Goal: Check status: Check status

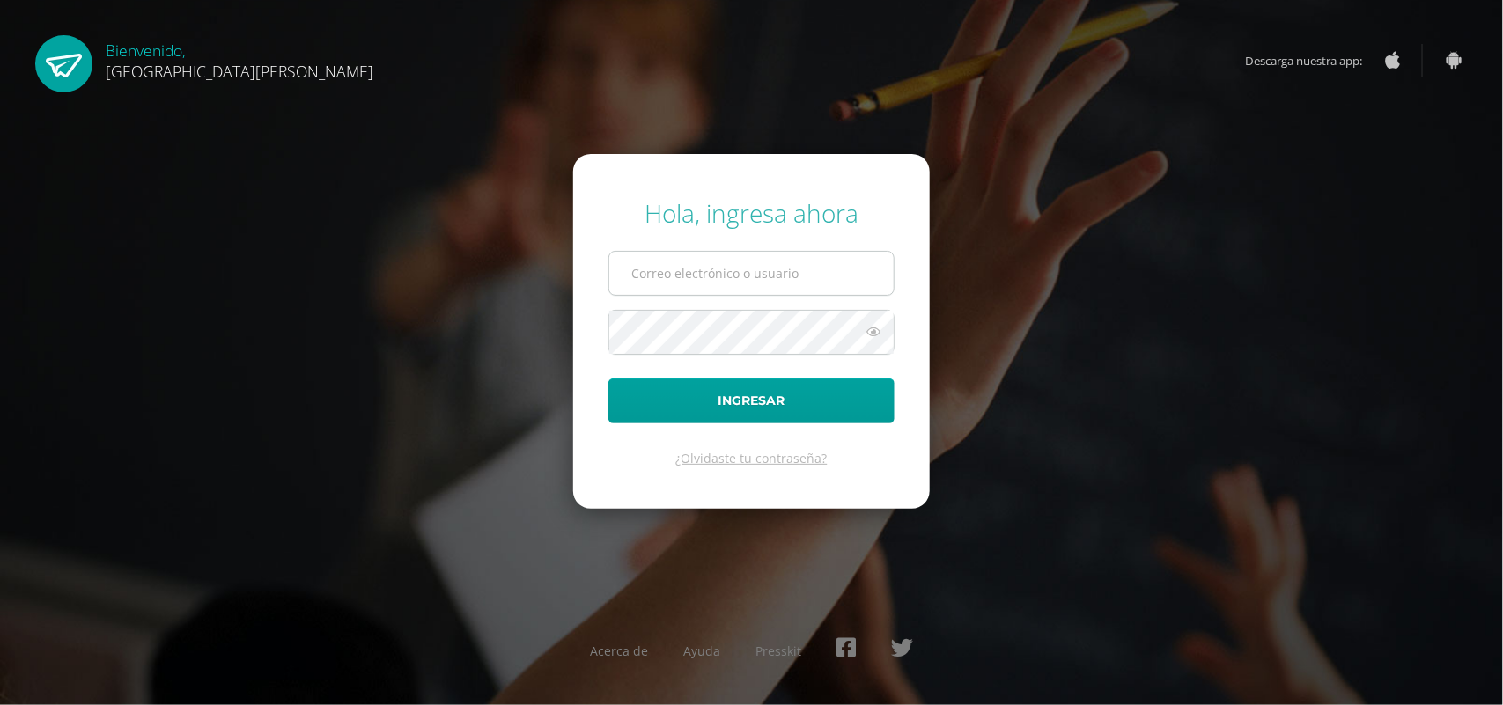
click at [756, 275] on input "text" at bounding box center [751, 273] width 284 height 43
type input "luzmontoya@yahoo.com"
click at [874, 332] on icon at bounding box center [873, 331] width 23 height 21
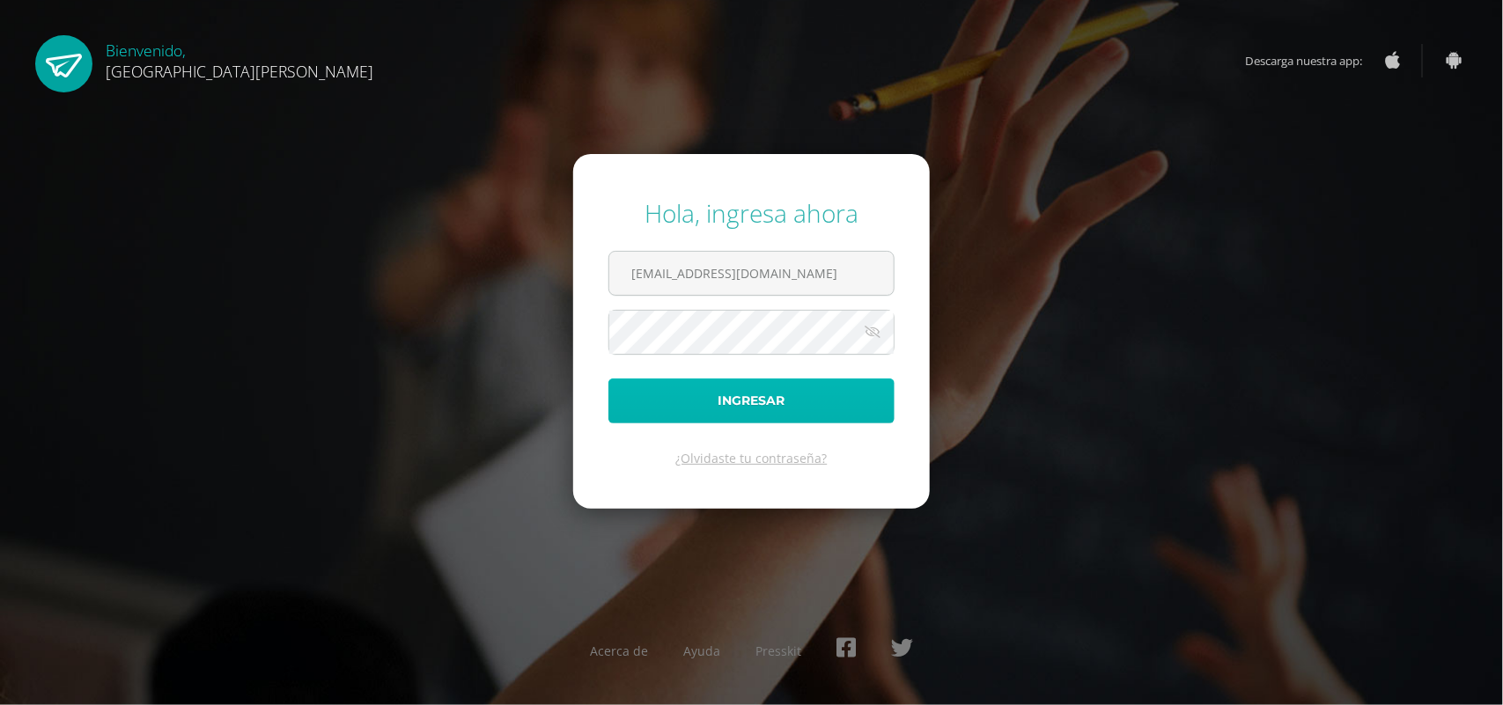
click at [810, 394] on button "Ingresar" at bounding box center [752, 401] width 286 height 45
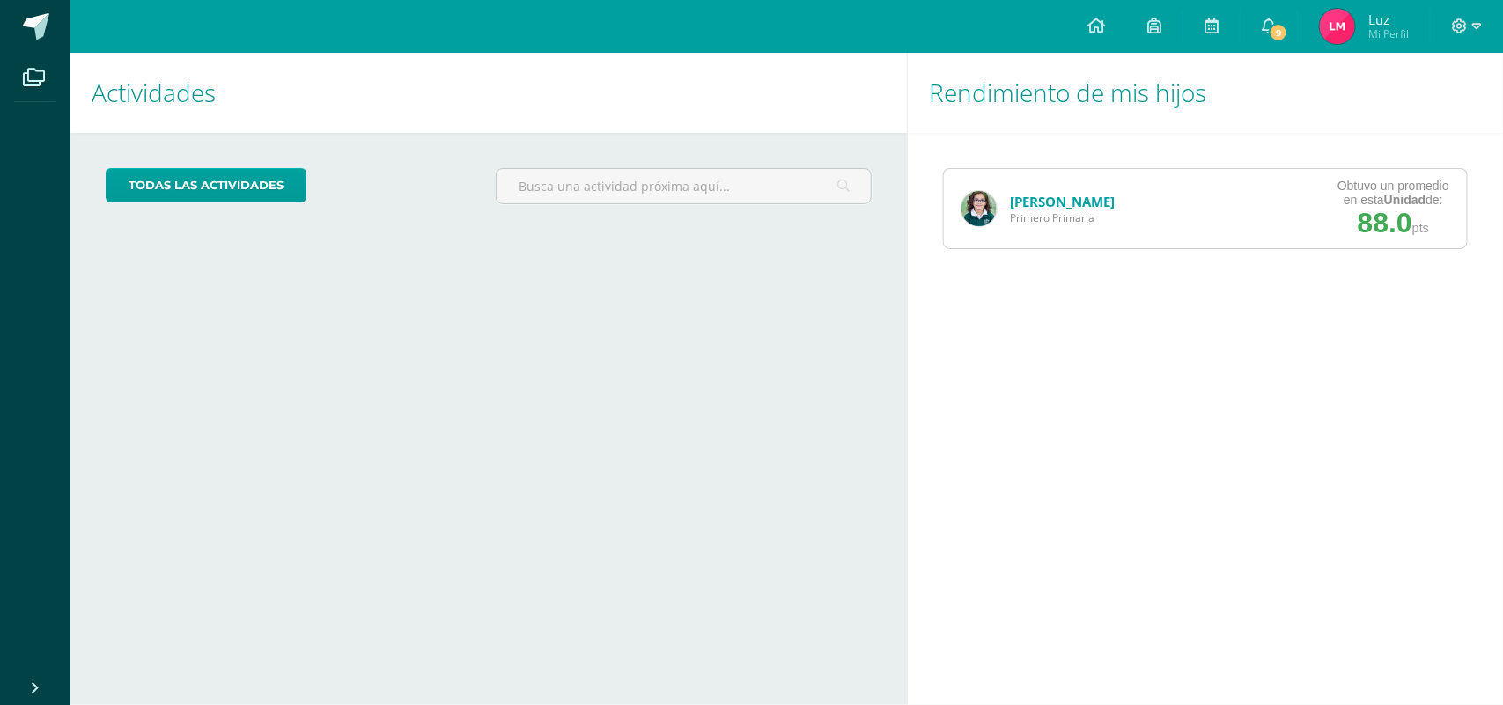
click at [1036, 201] on link "[PERSON_NAME]" at bounding box center [1062, 202] width 105 height 18
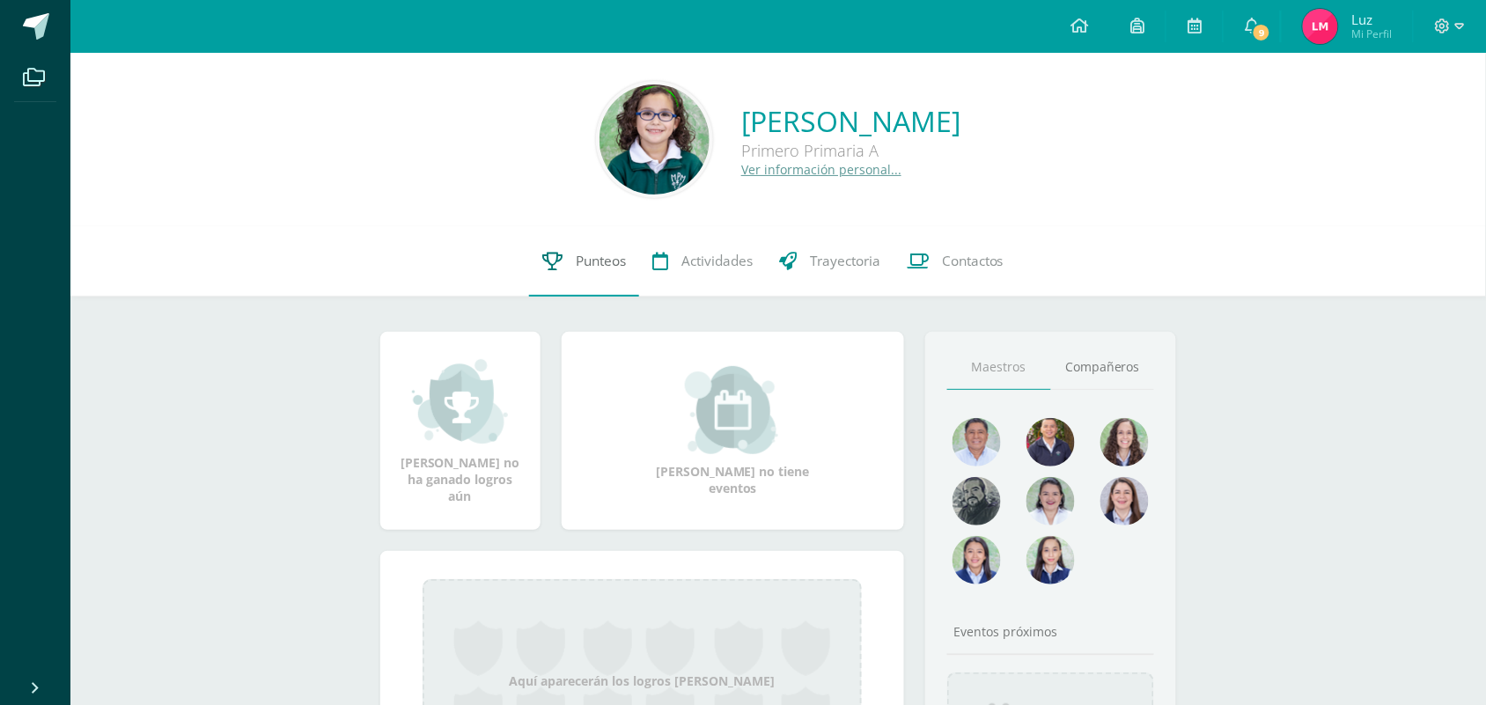
click at [591, 262] on span "Punteos" at bounding box center [601, 261] width 50 height 18
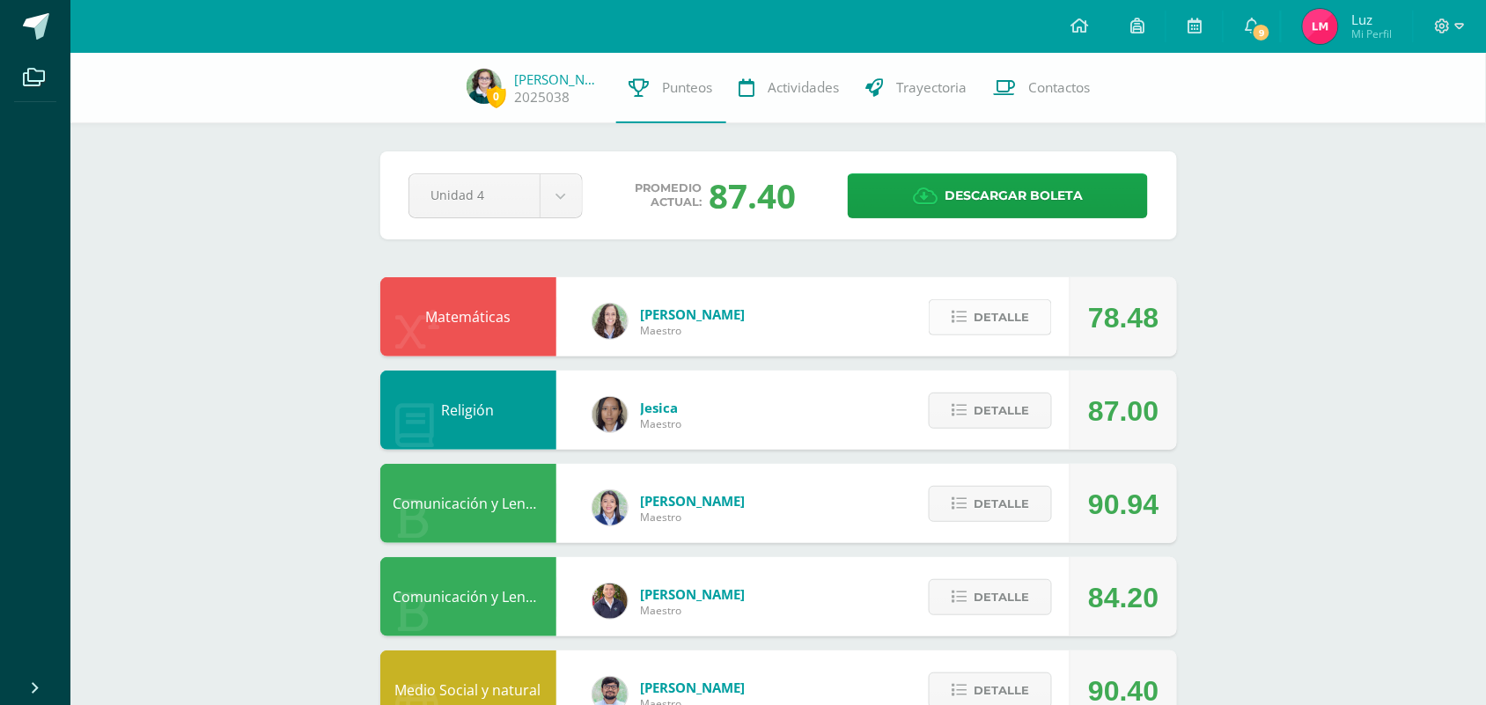
drag, startPoint x: 1145, startPoint y: 304, endPoint x: 1013, endPoint y: 323, distance: 133.5
click at [1010, 326] on span "Detalle" at bounding box center [1001, 317] width 55 height 33
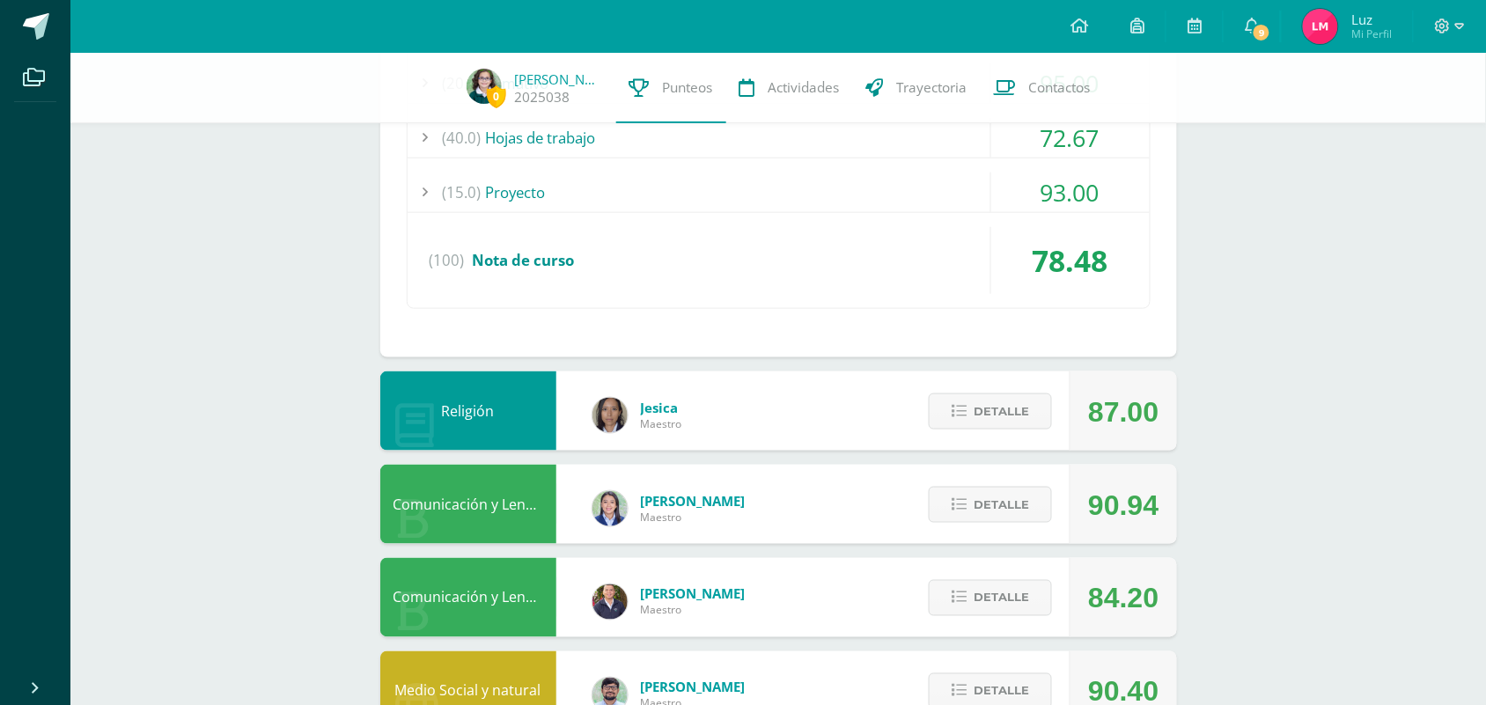
scroll to position [458, 0]
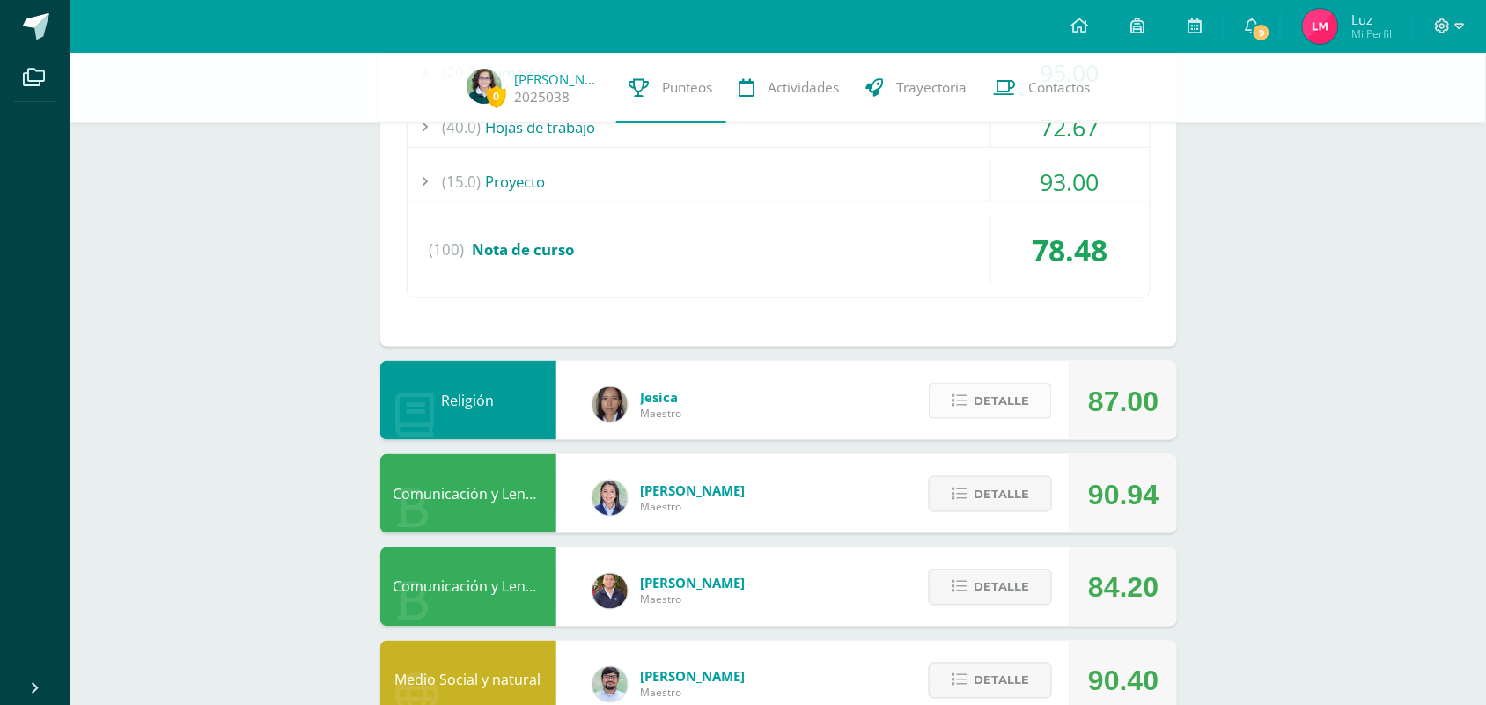
click at [1007, 402] on span "Detalle" at bounding box center [1001, 401] width 55 height 33
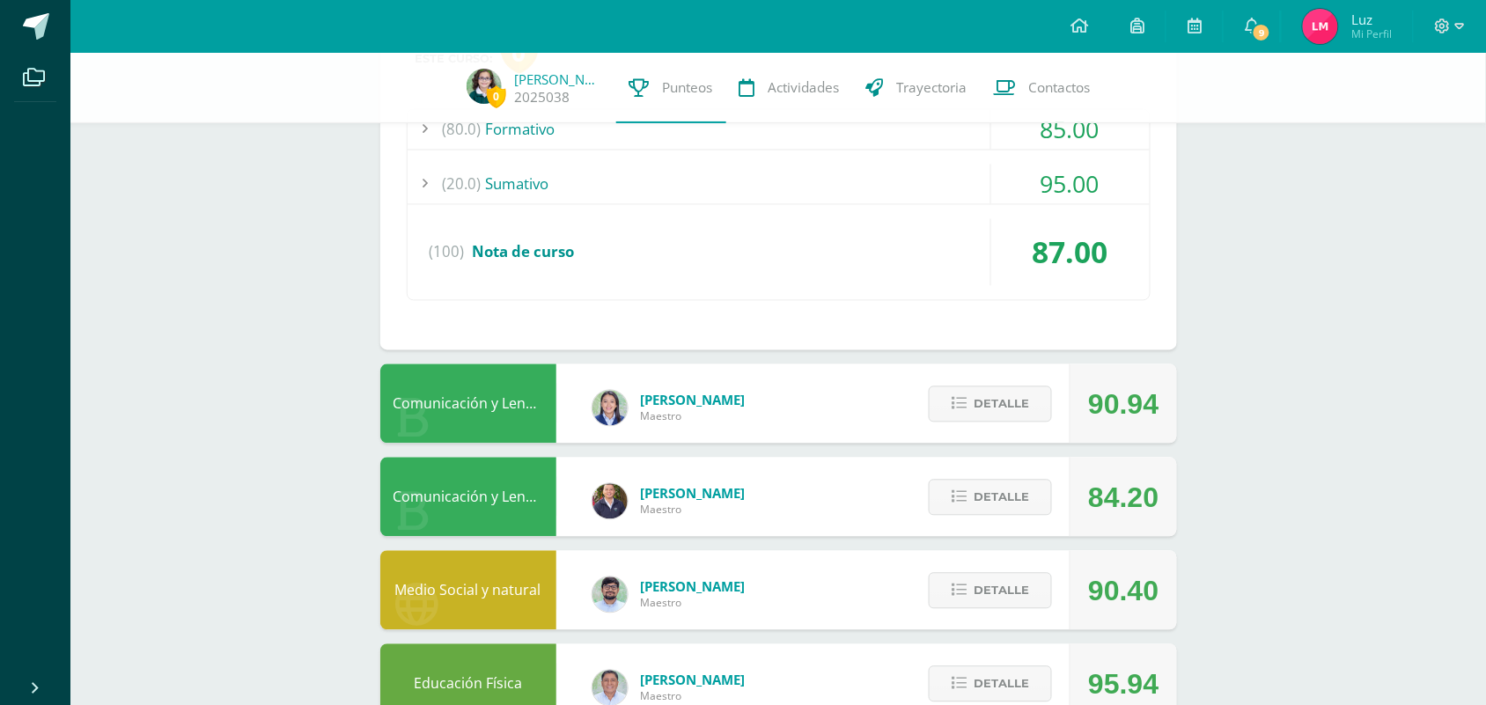
scroll to position [1042, 0]
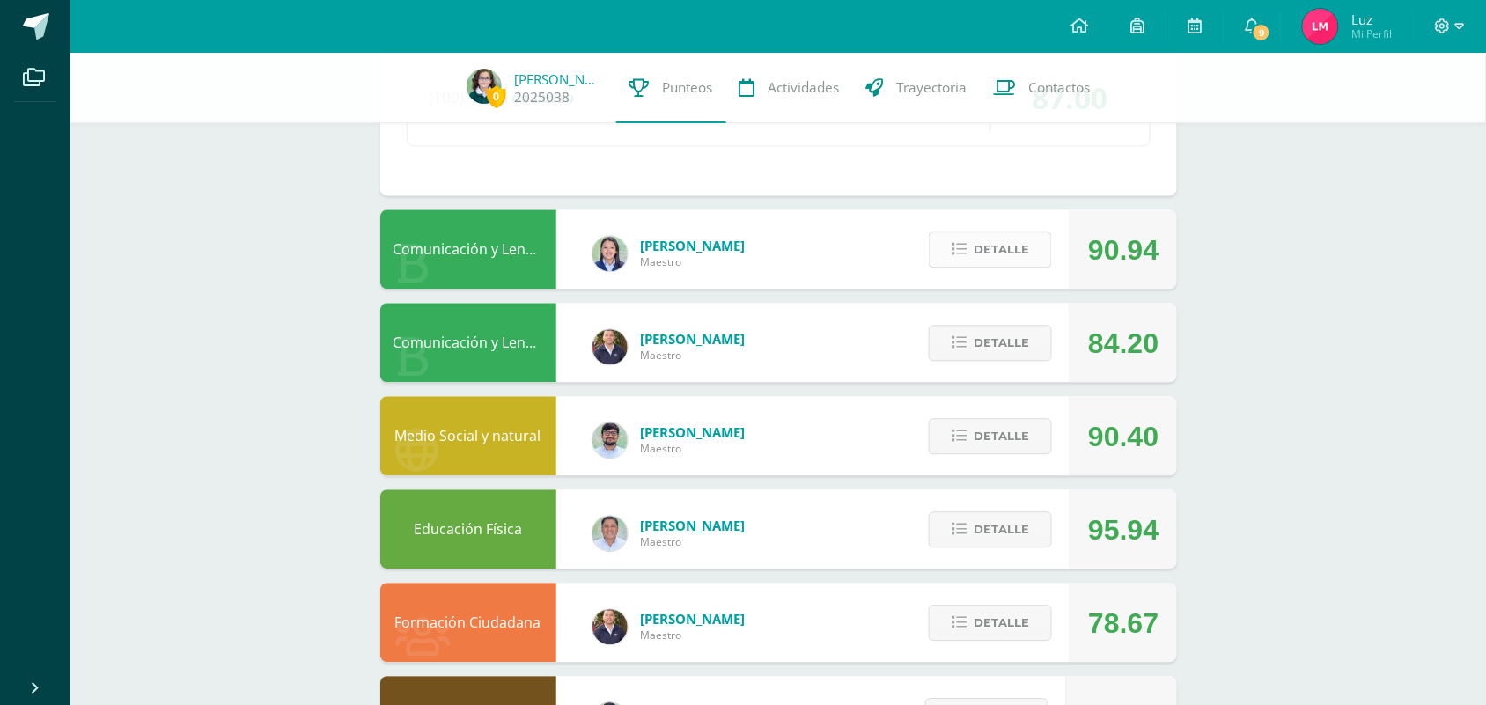
click at [998, 249] on span "Detalle" at bounding box center [1001, 249] width 55 height 33
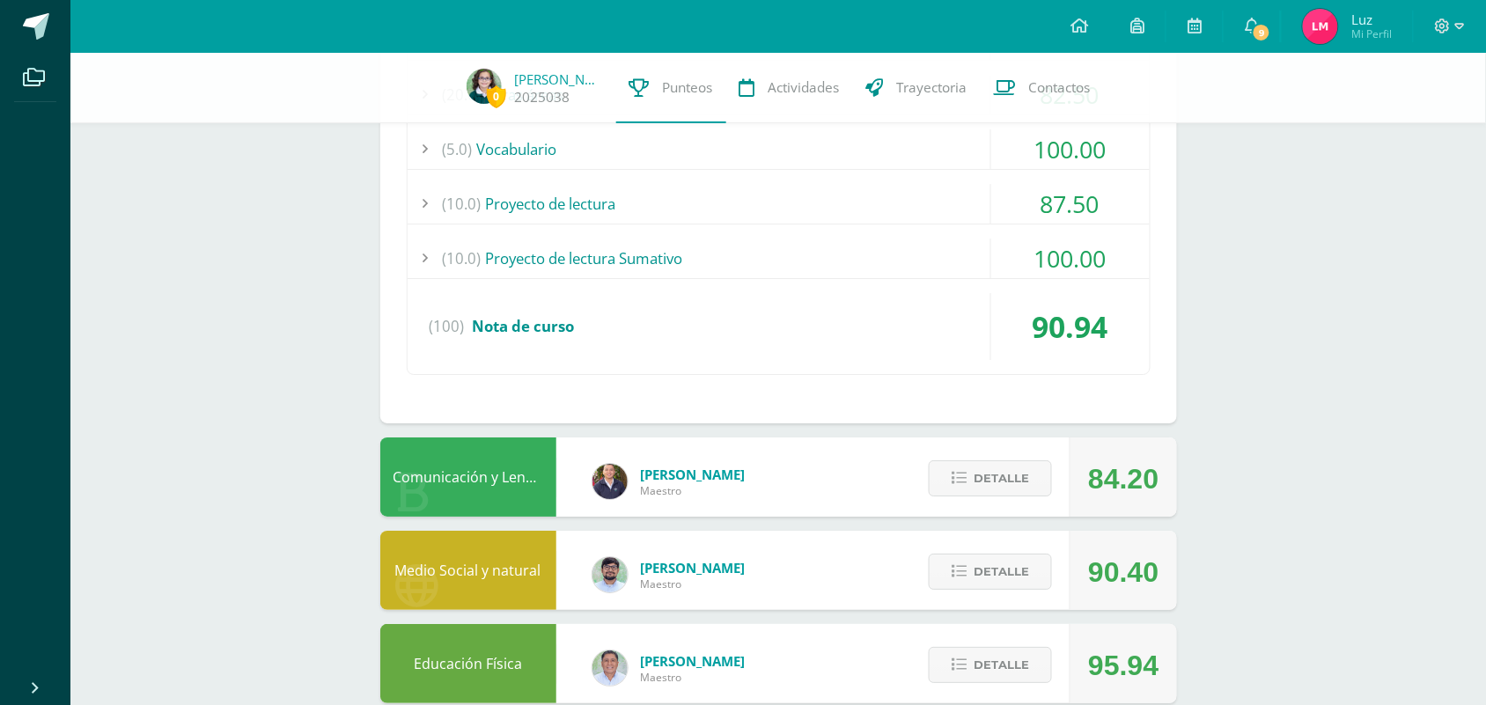
scroll to position [1767, 0]
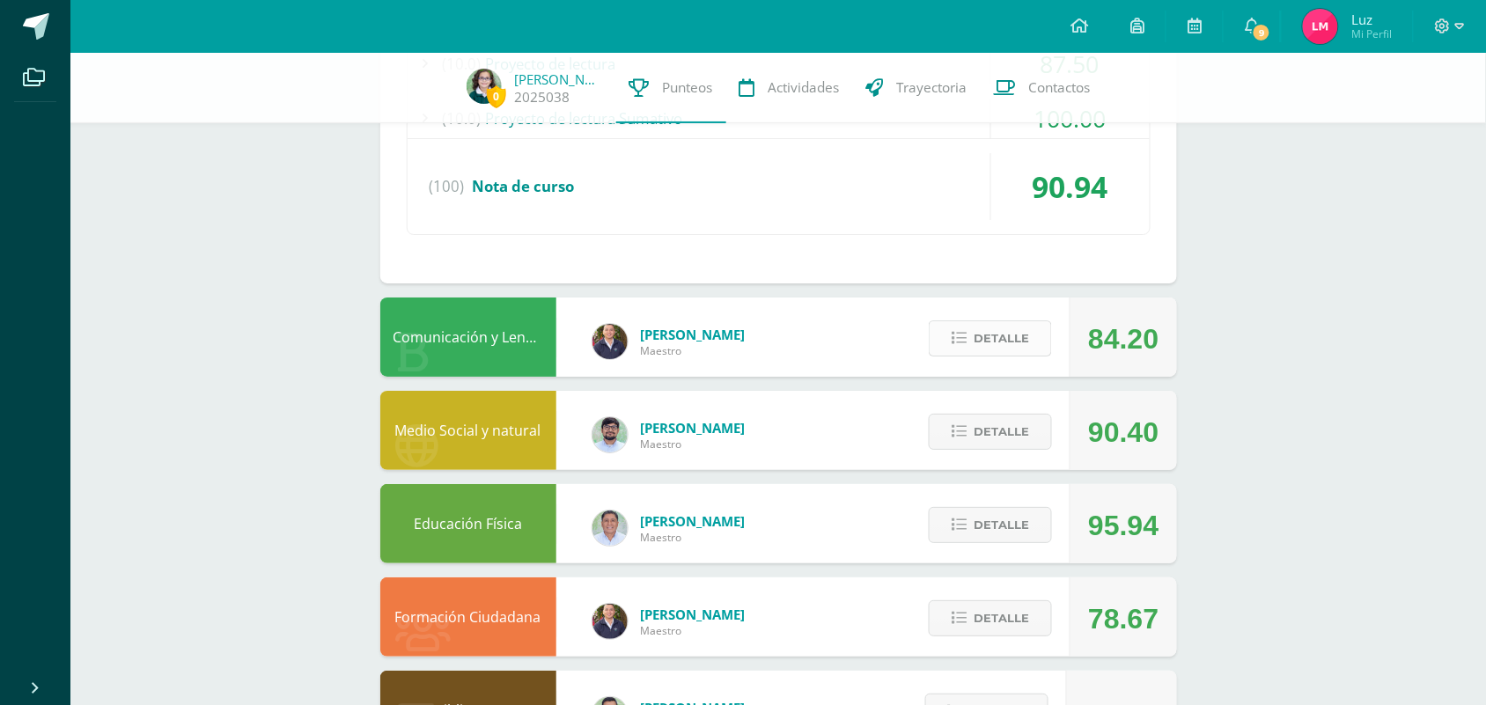
click at [1019, 352] on span "Detalle" at bounding box center [1001, 338] width 55 height 33
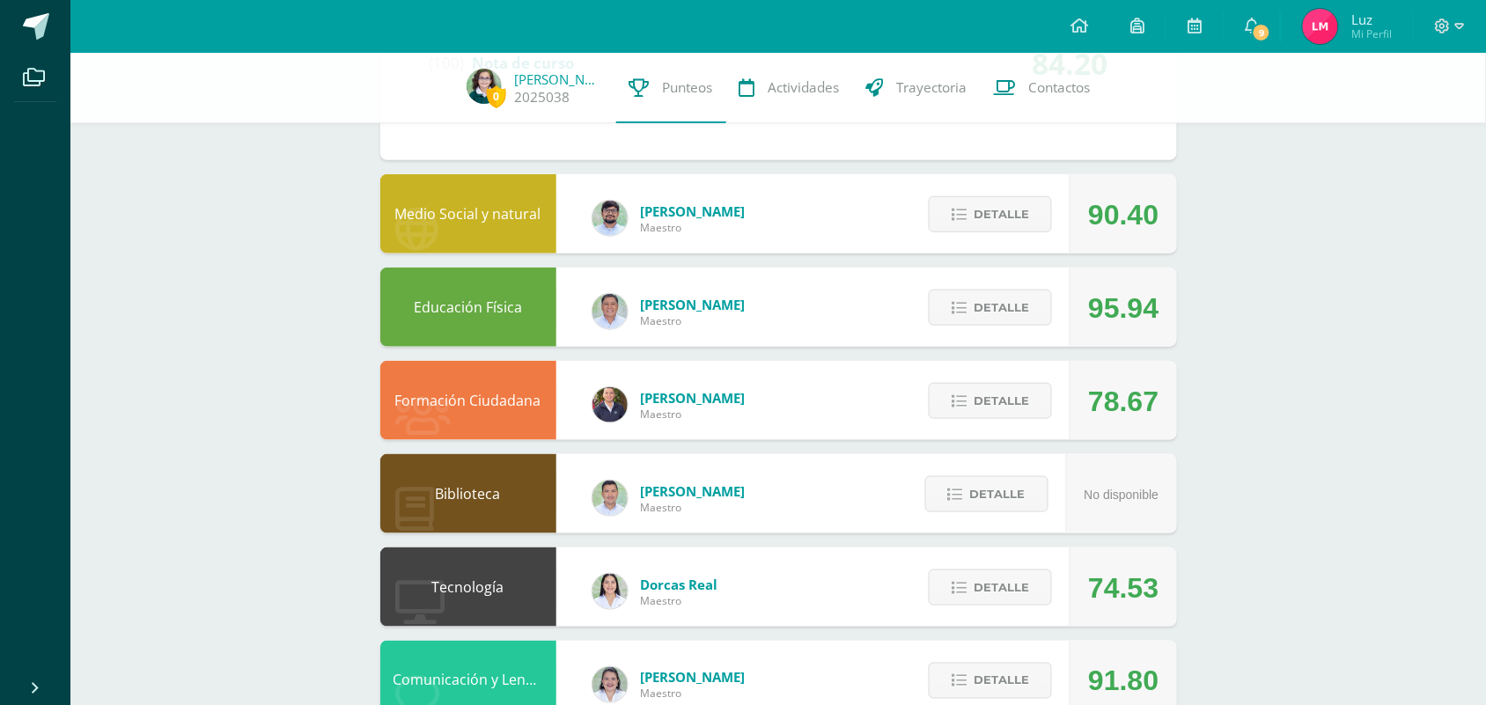
scroll to position [2329, 0]
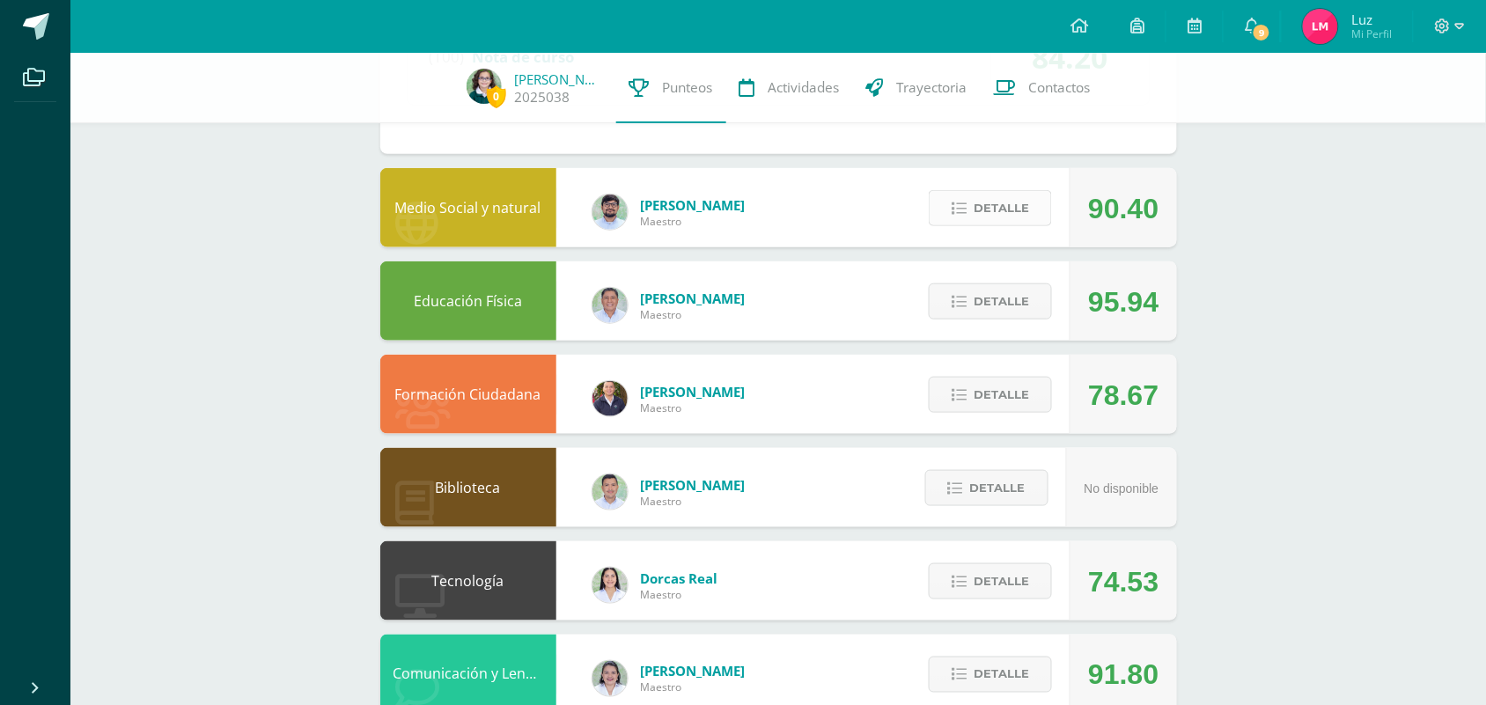
click at [997, 225] on span "Detalle" at bounding box center [1001, 208] width 55 height 33
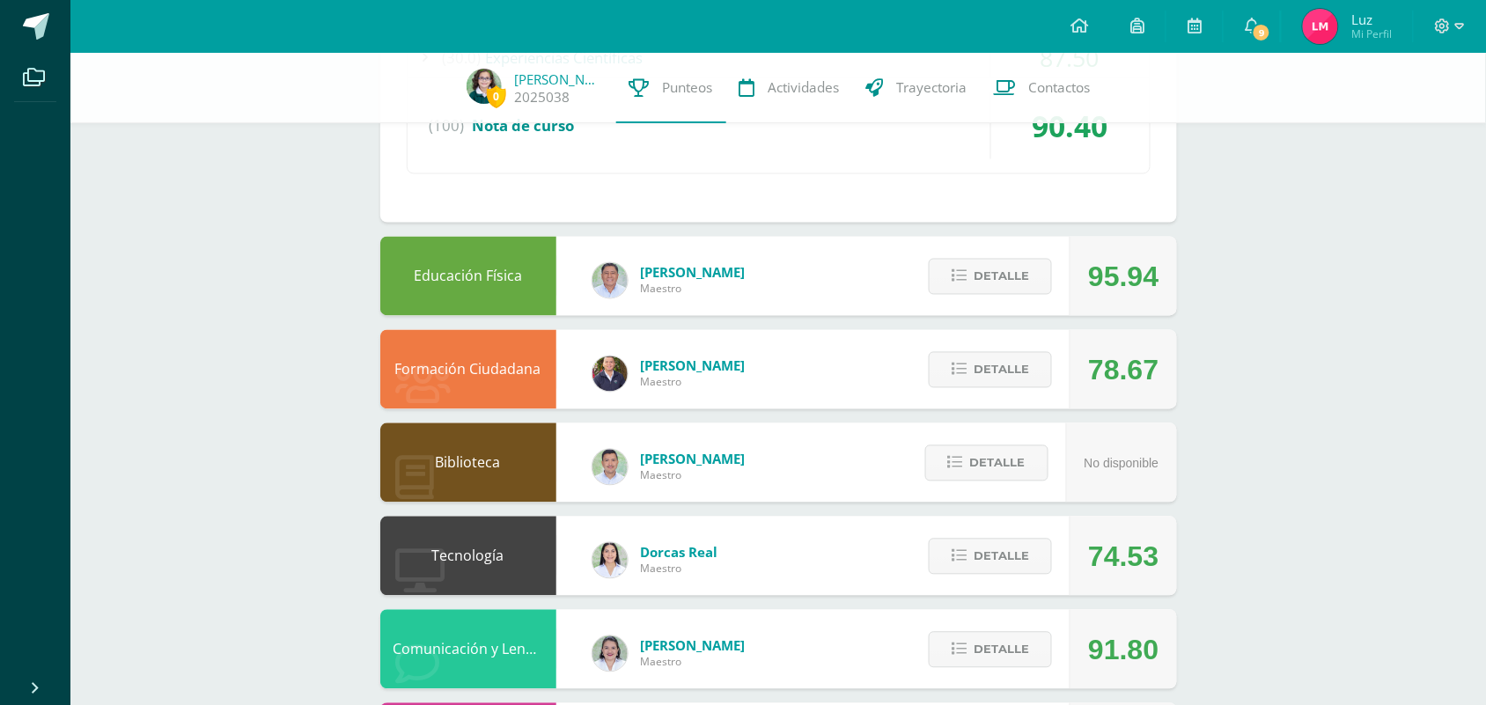
scroll to position [2784, 0]
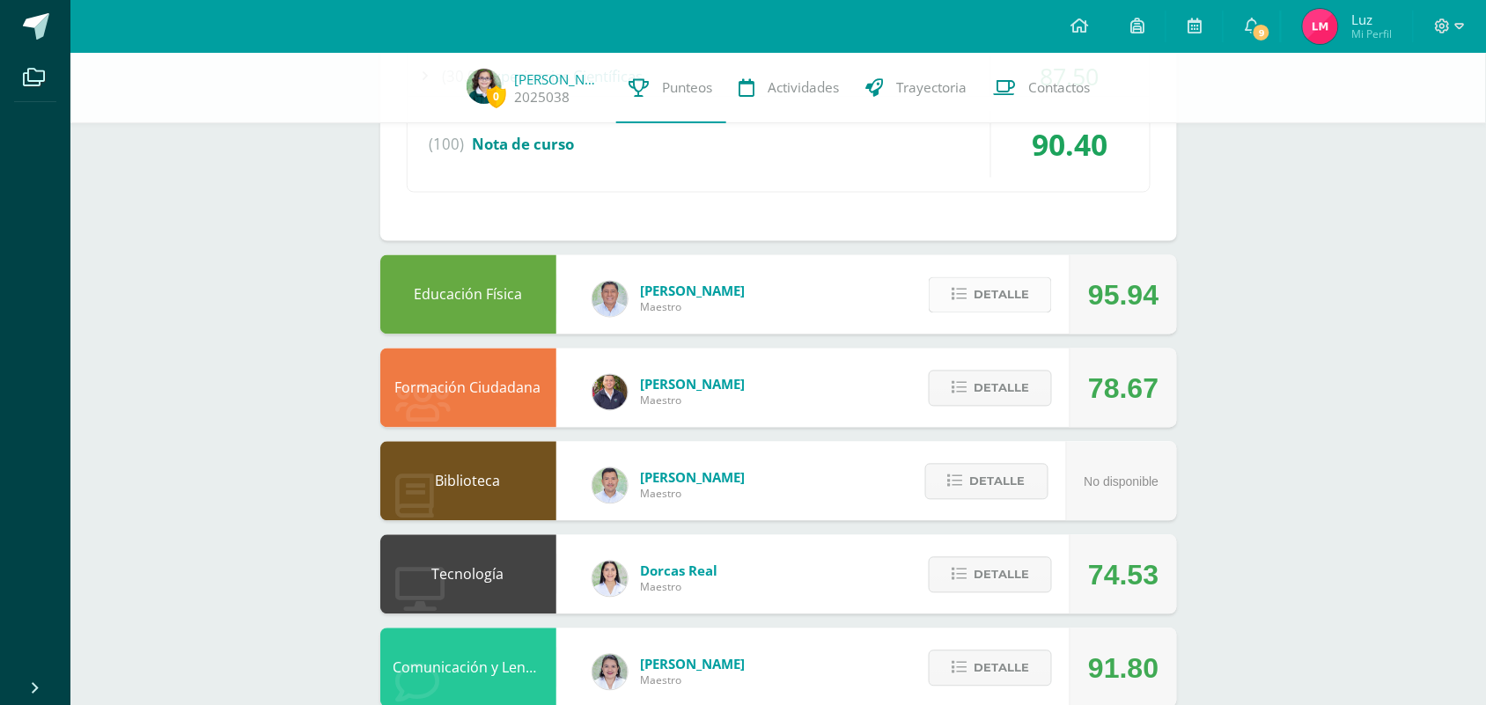
click at [1001, 312] on span "Detalle" at bounding box center [1001, 295] width 55 height 33
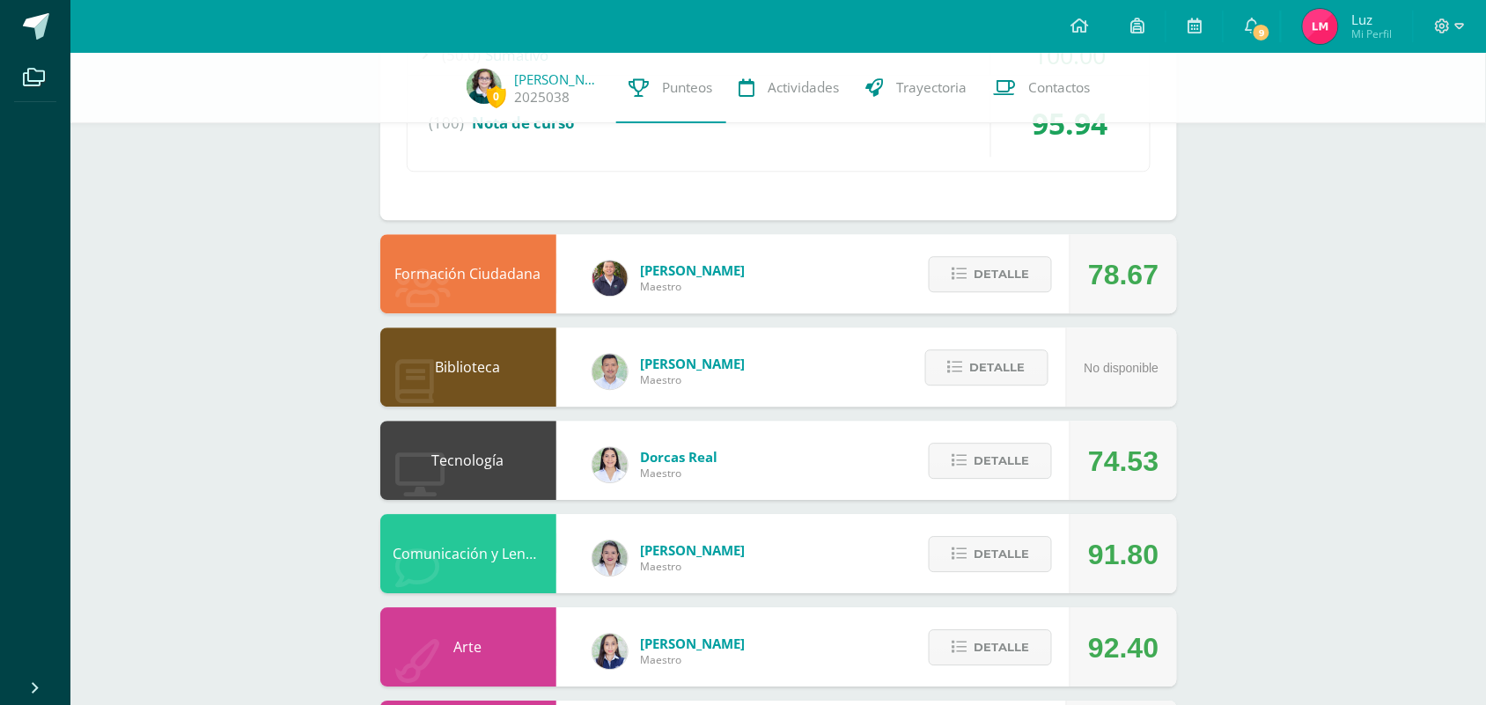
scroll to position [3243, 0]
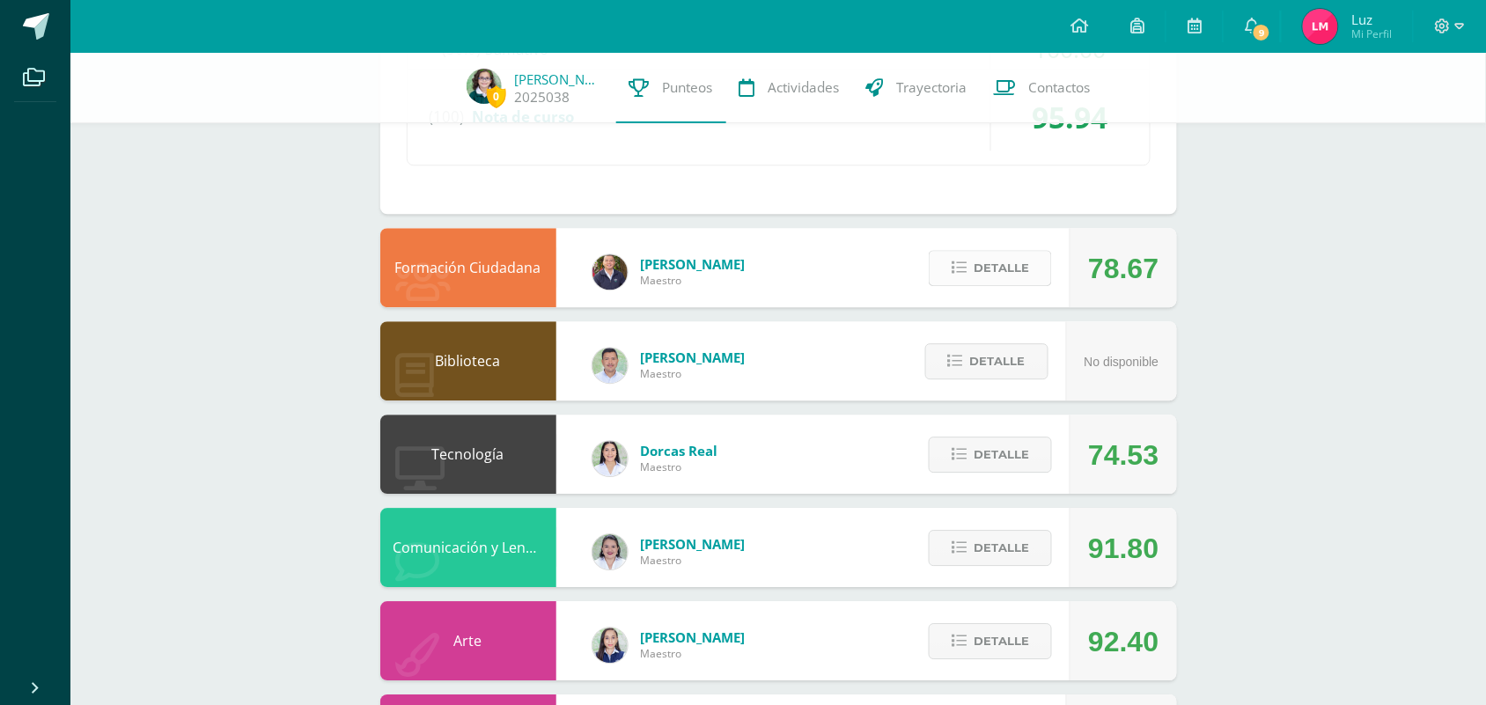
click at [1022, 284] on span "Detalle" at bounding box center [1001, 268] width 55 height 33
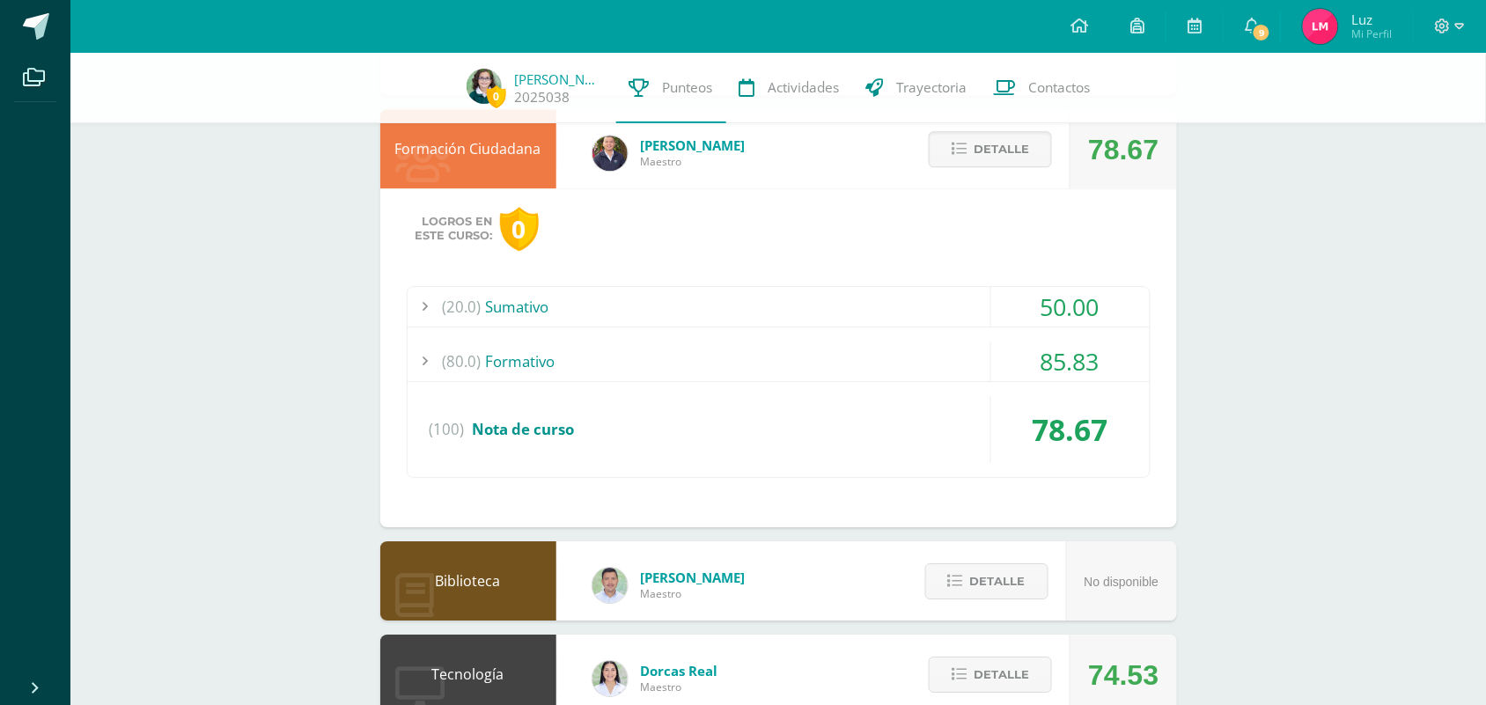
scroll to position [3378, 0]
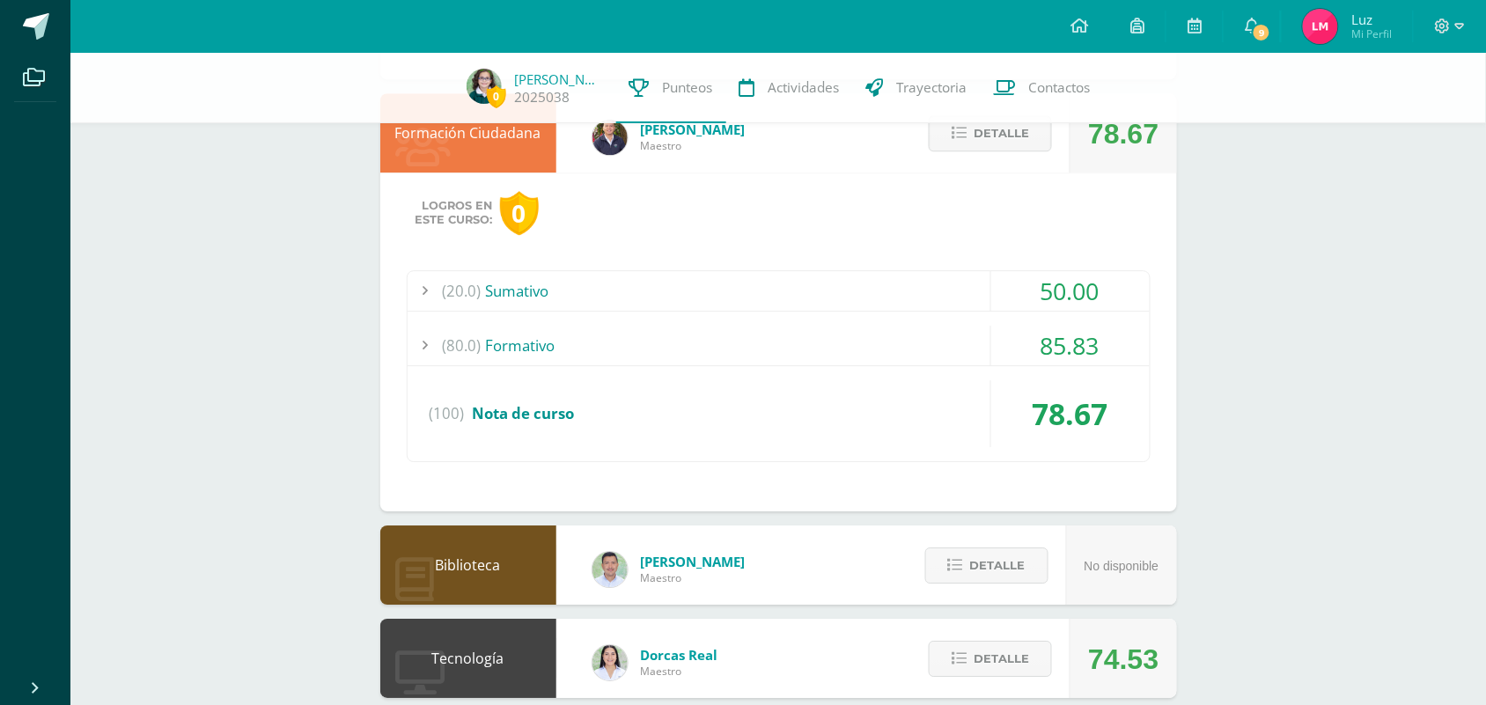
click at [498, 300] on div "(20.0) Sumativo" at bounding box center [779, 291] width 742 height 40
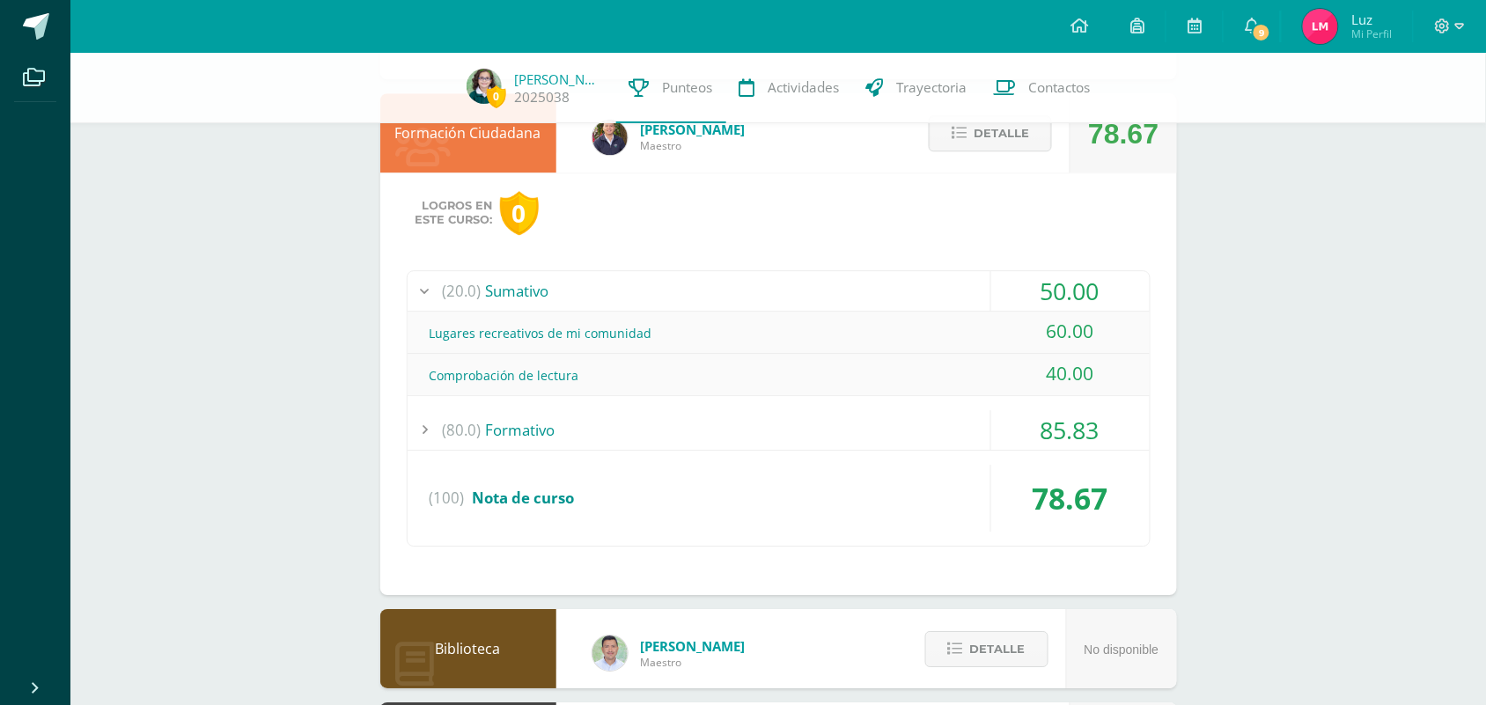
click at [522, 297] on div "(20.0) Sumativo" at bounding box center [779, 291] width 742 height 40
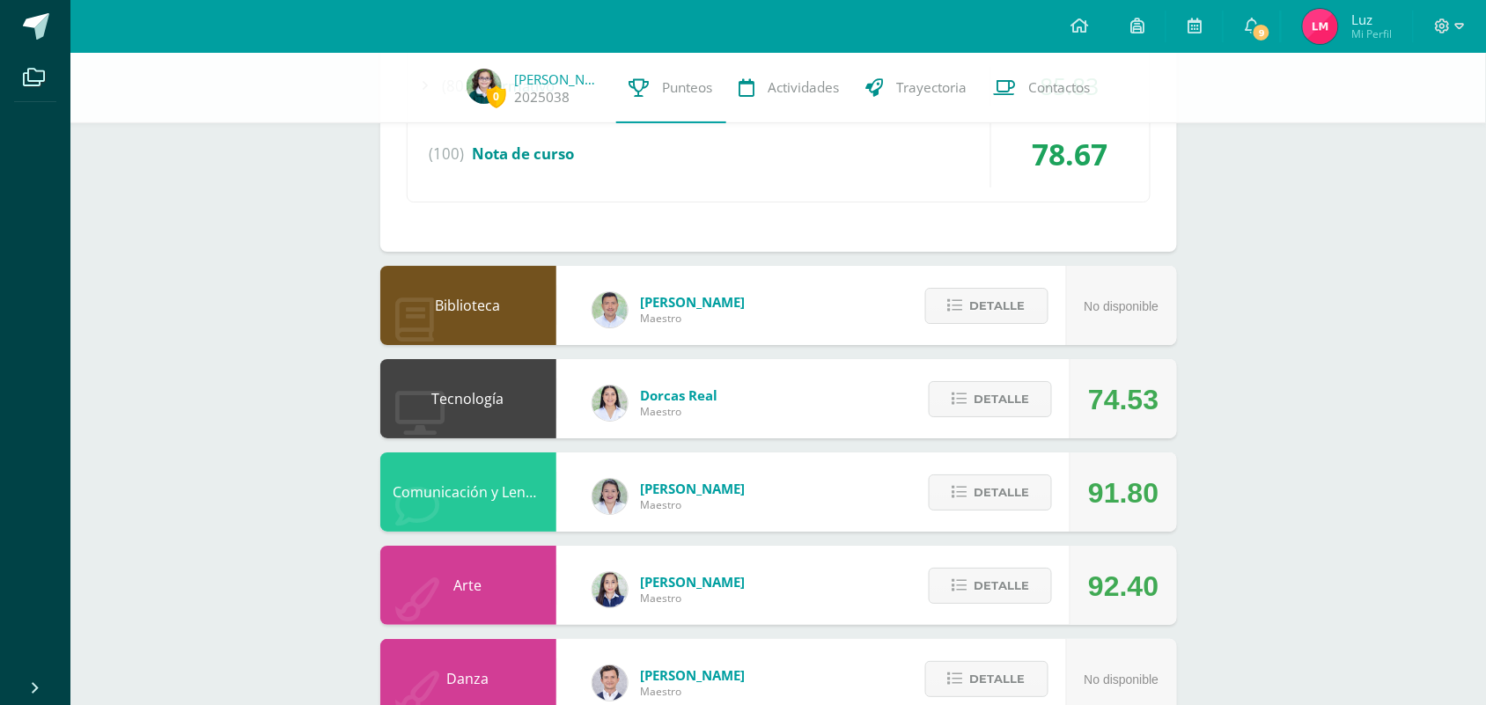
scroll to position [3741, 0]
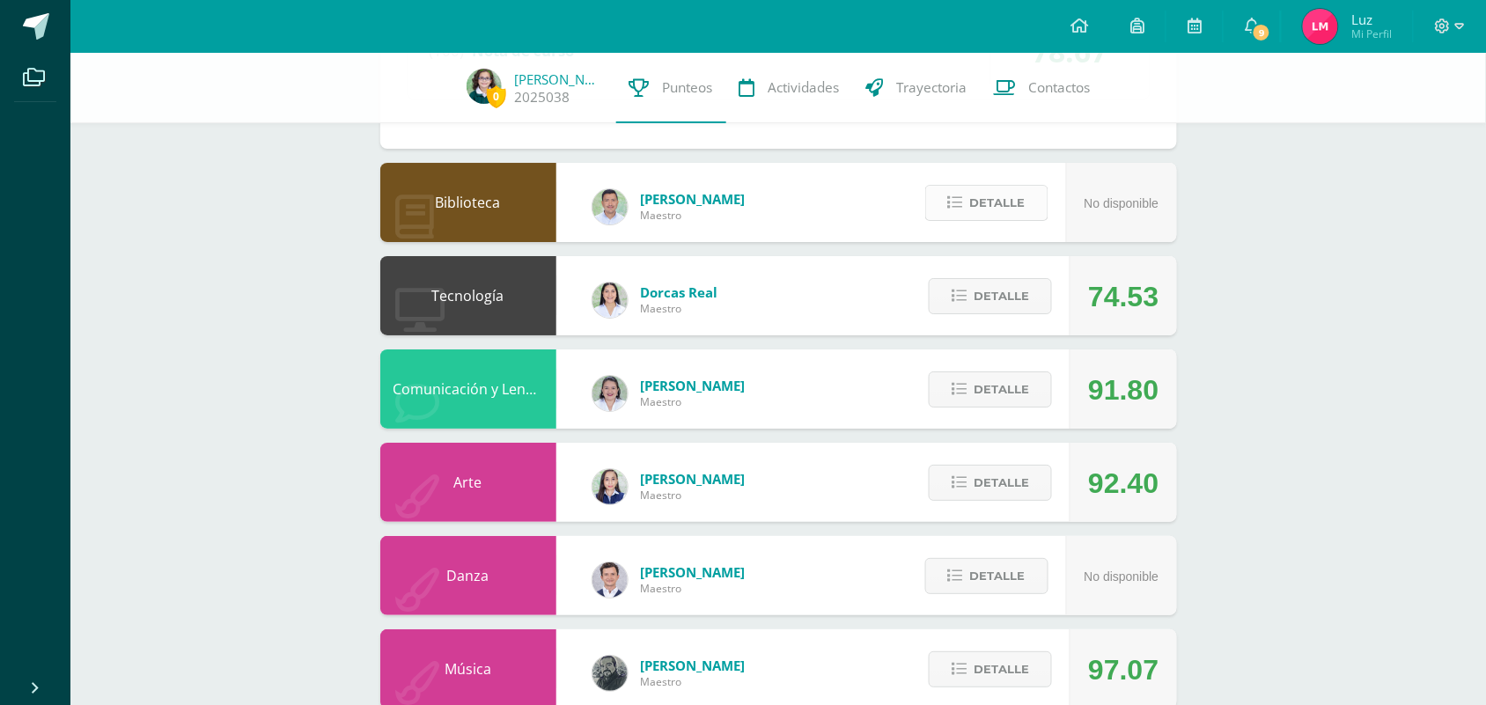
click at [1000, 213] on span "Detalle" at bounding box center [997, 203] width 55 height 33
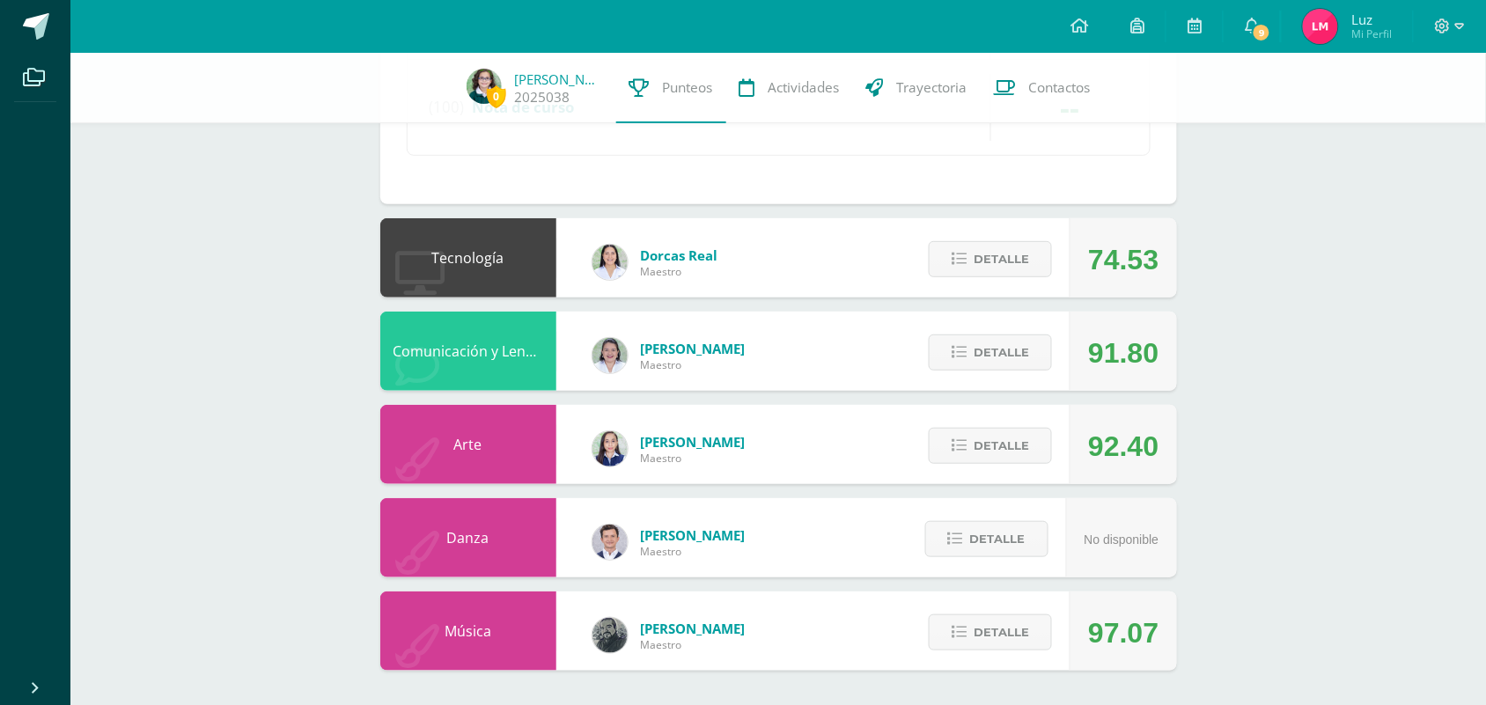
scroll to position [4128, 0]
click at [991, 254] on span "Detalle" at bounding box center [1001, 258] width 55 height 33
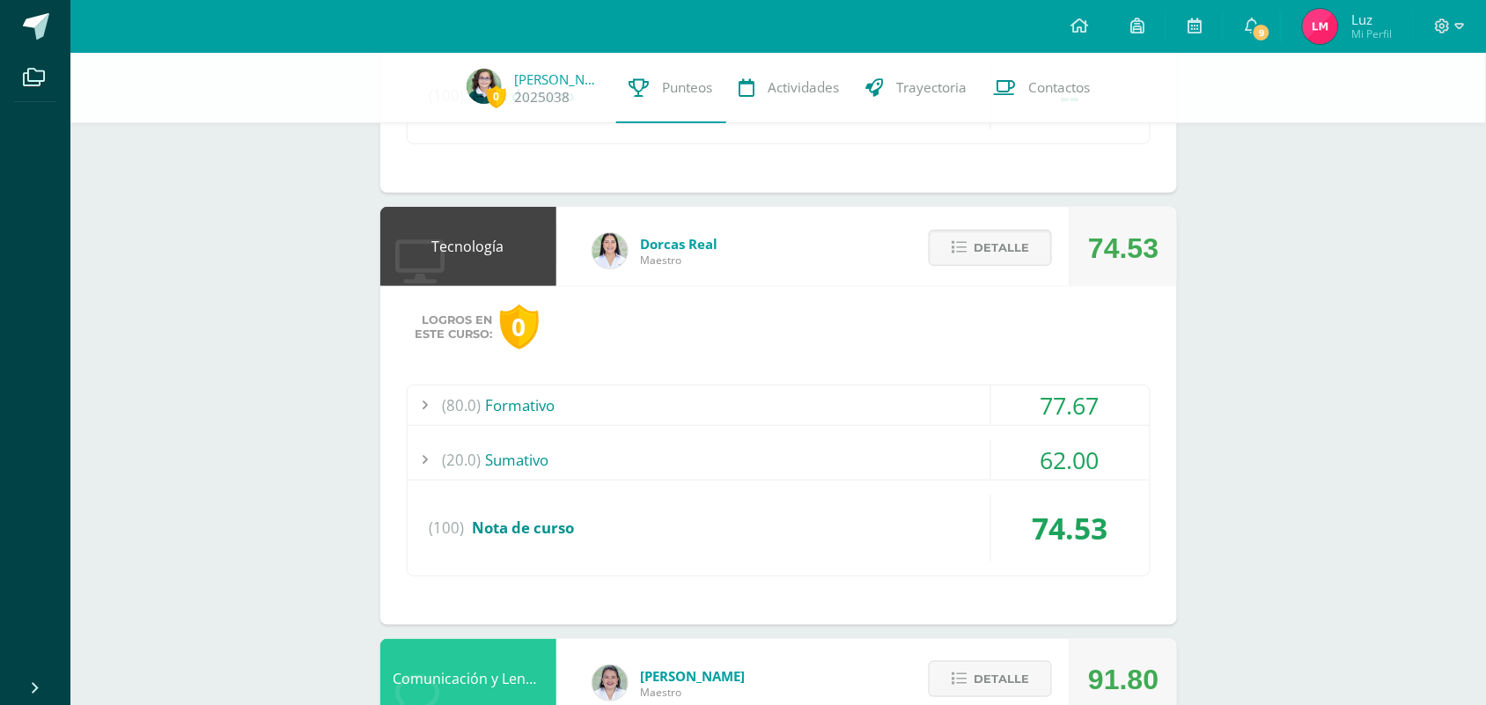
scroll to position [4469, 0]
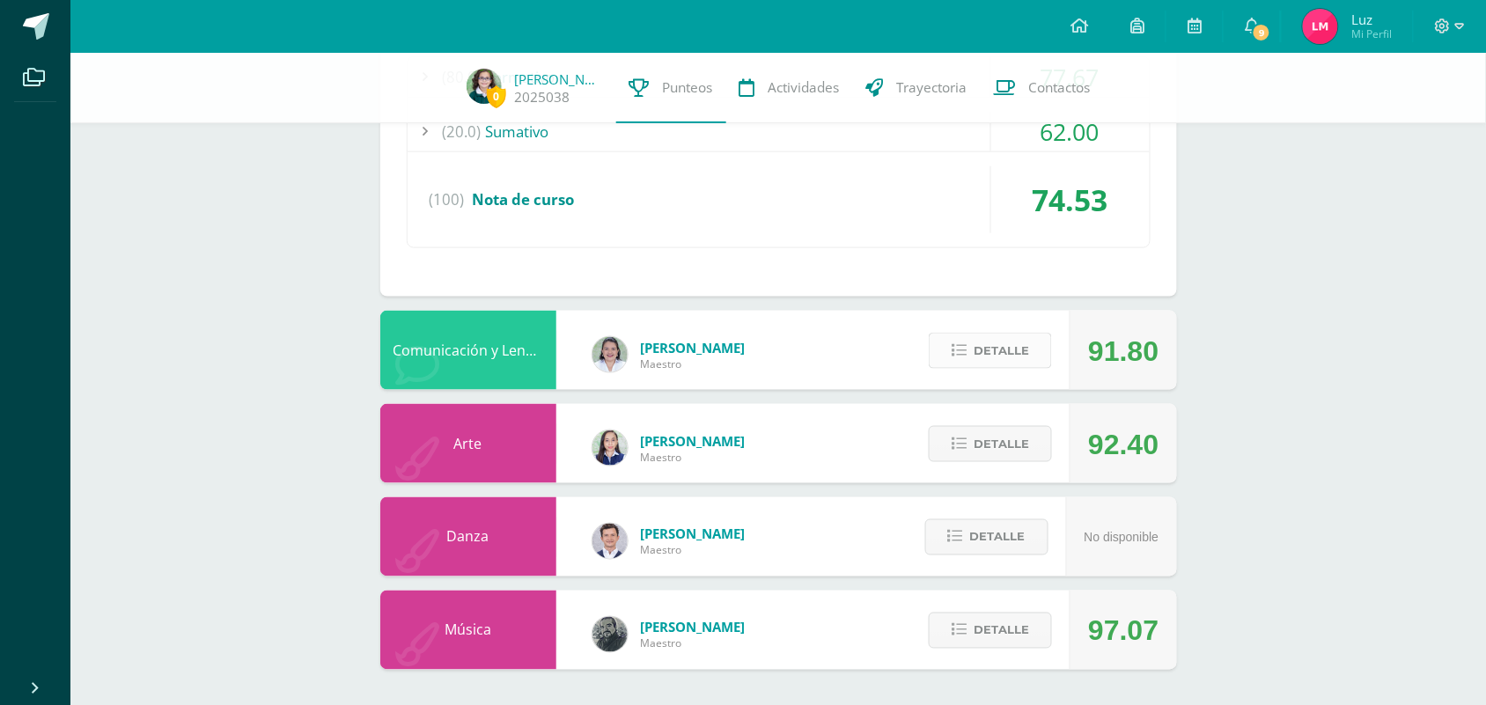
click at [1020, 367] on button "Detalle" at bounding box center [990, 351] width 123 height 36
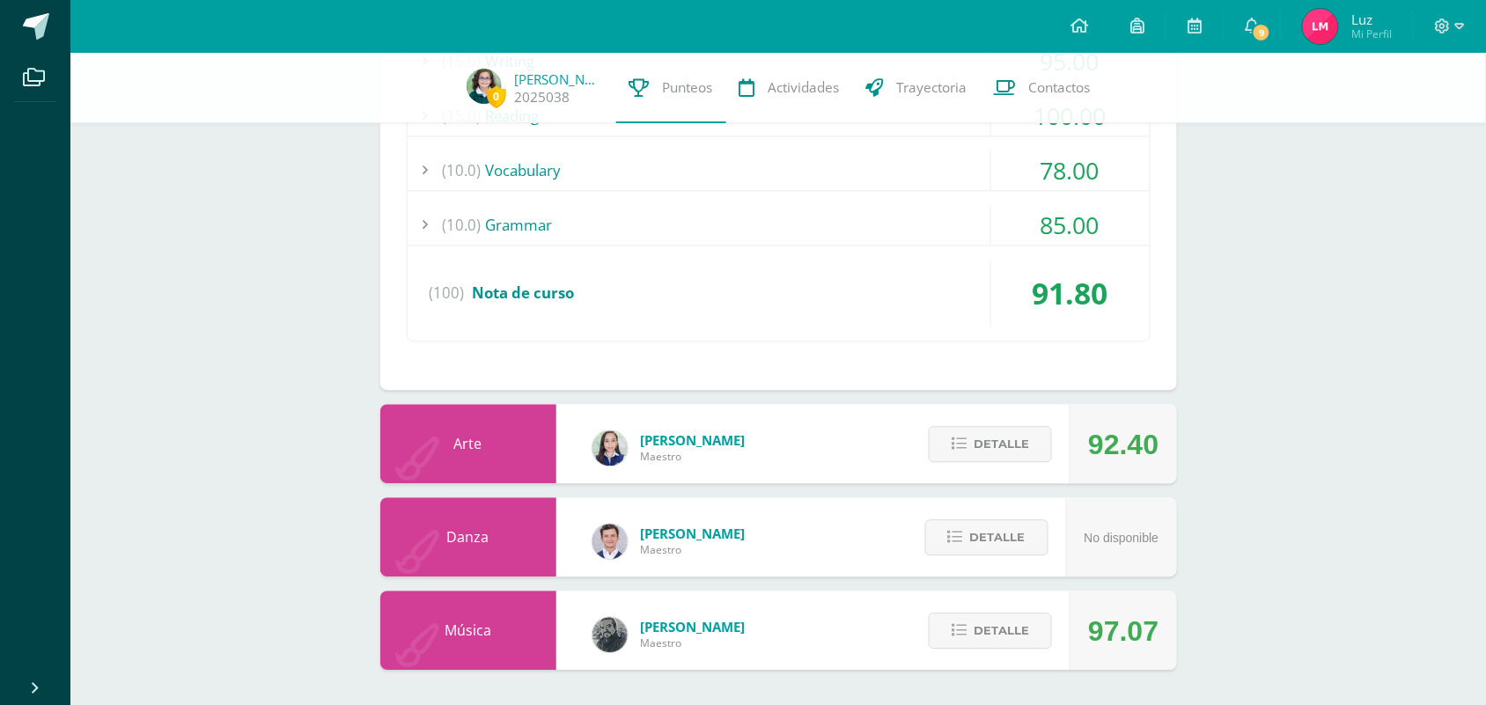
scroll to position [5083, 0]
click at [983, 436] on span "Detalle" at bounding box center [1001, 444] width 55 height 33
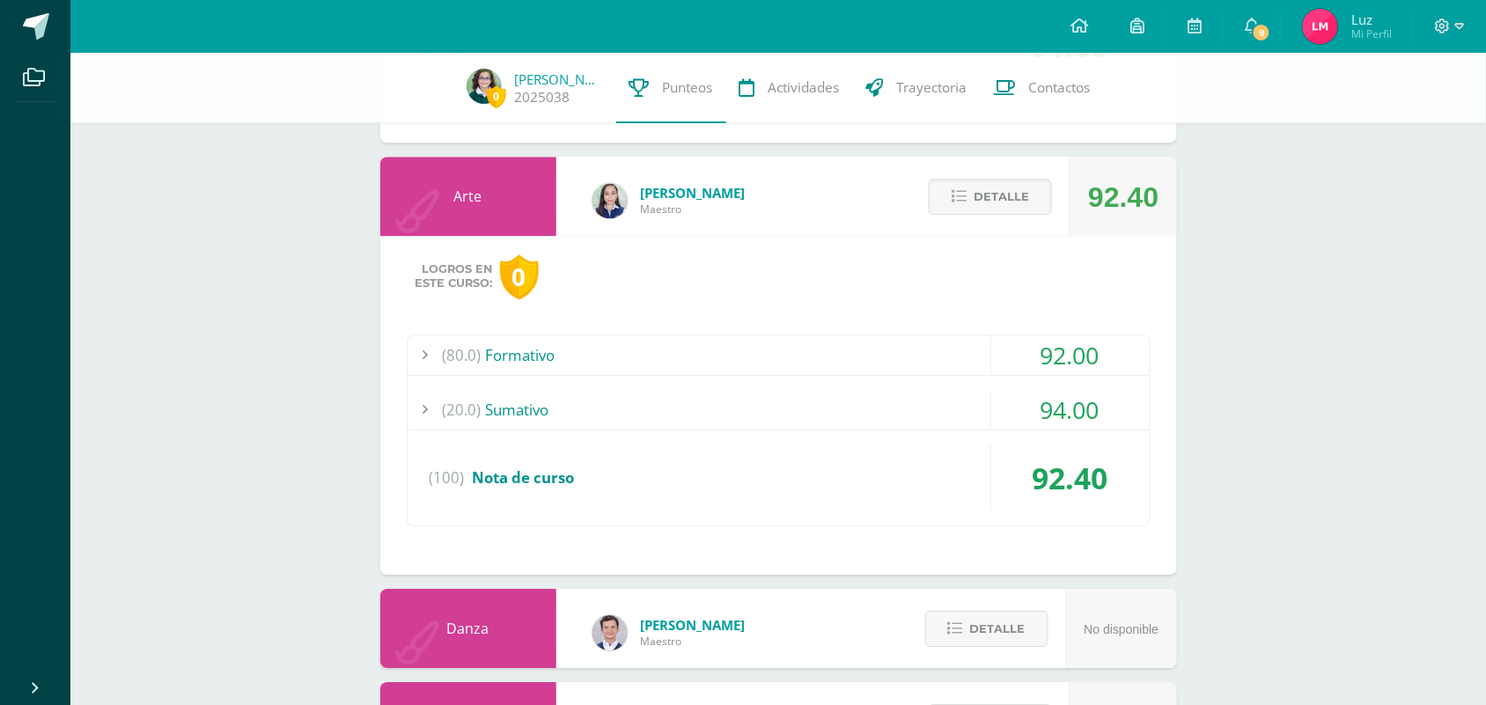
scroll to position [5422, 0]
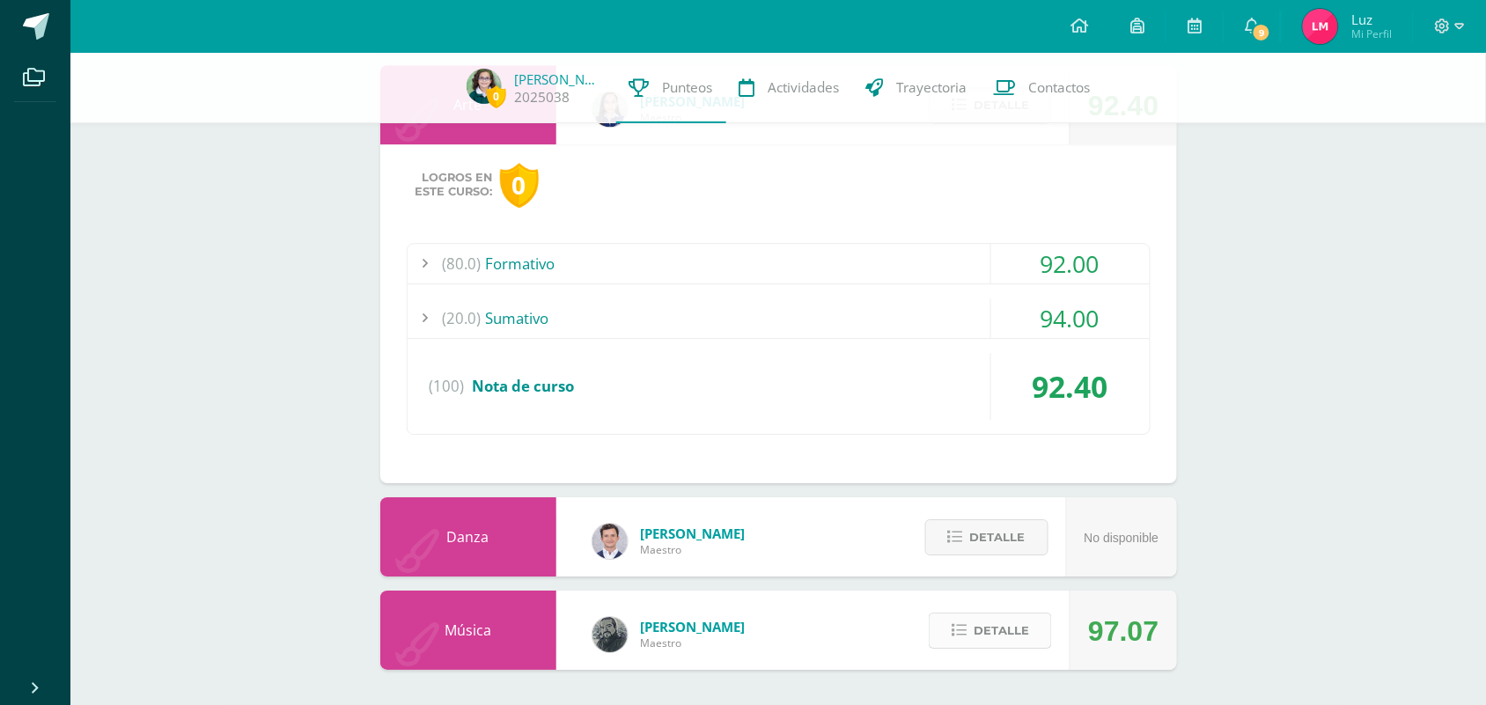
click at [1036, 631] on button "Detalle" at bounding box center [990, 631] width 123 height 36
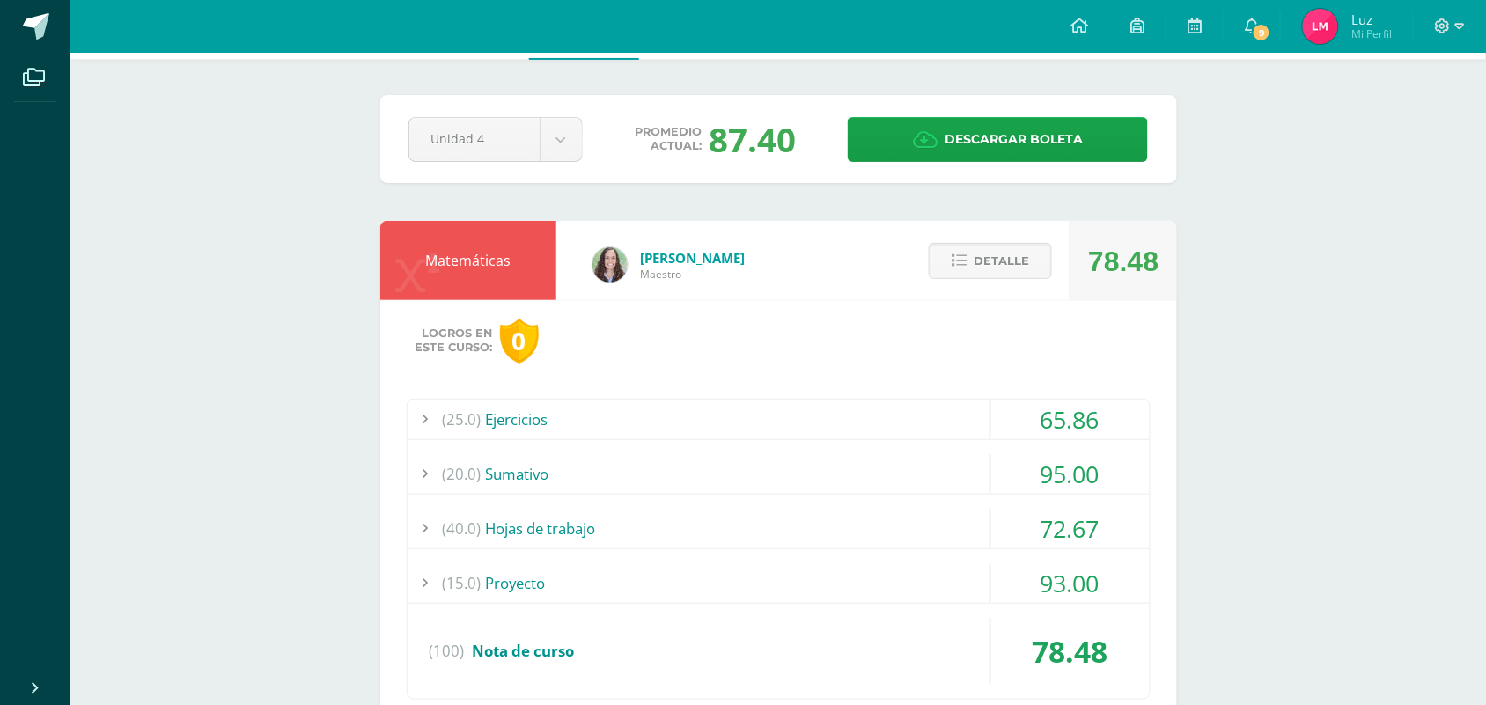
scroll to position [0, 0]
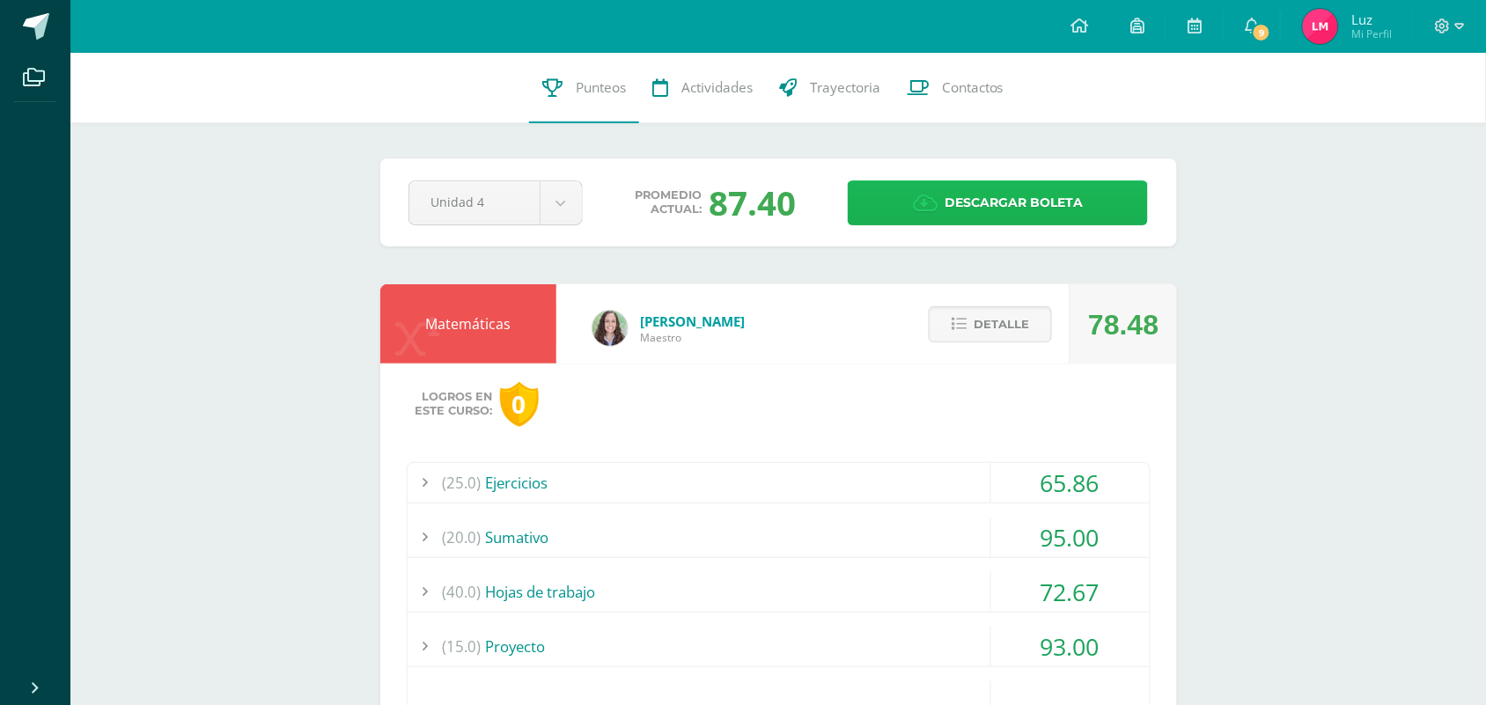
click at [1044, 205] on span "Descargar boleta" at bounding box center [1014, 202] width 138 height 43
